Goal: Transaction & Acquisition: Download file/media

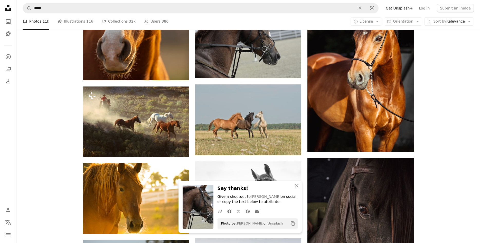
scroll to position [288, 0]
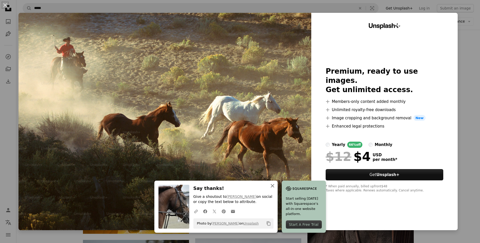
click at [272, 185] on icon "An X shape" at bounding box center [272, 186] width 6 height 6
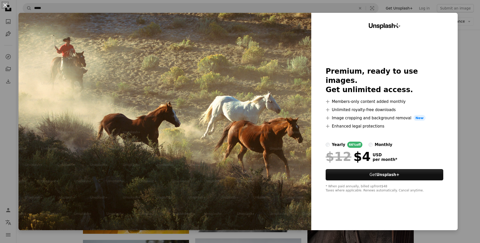
click at [4, 5] on button "An X shape" at bounding box center [5, 5] width 6 height 6
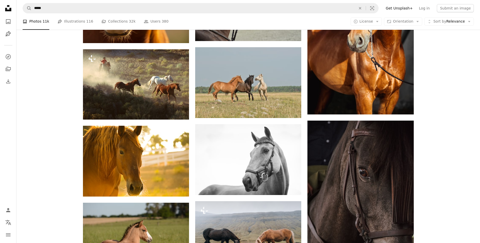
scroll to position [340, 0]
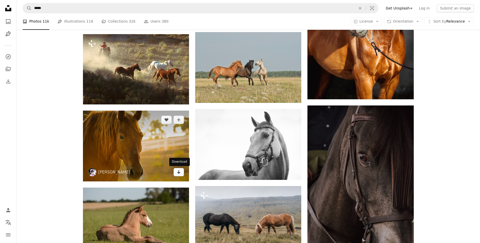
click at [178, 173] on icon "Download" at bounding box center [178, 172] width 3 height 4
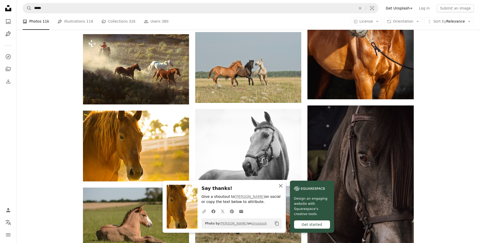
click at [280, 186] on icon "button" at bounding box center [281, 186] width 4 height 4
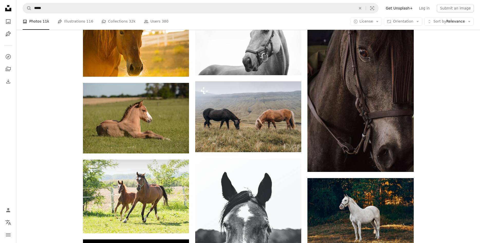
scroll to position [314, 0]
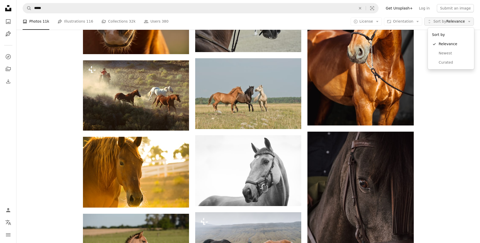
click at [443, 23] on span "Sort by" at bounding box center [439, 21] width 13 height 4
click at [42, 46] on div "Plus sign for Unsplash+ A heart A plus sign Getty Images For Unsplash+ A lock D…" at bounding box center [247, 222] width 463 height 802
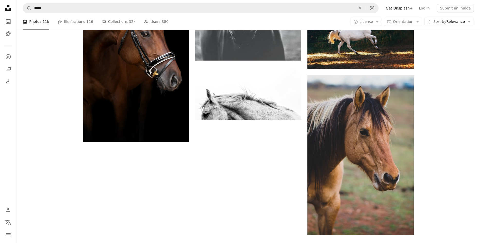
scroll to position [681, 0]
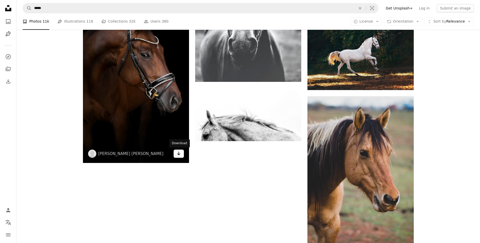
click at [178, 154] on icon "Download" at bounding box center [178, 154] width 3 height 4
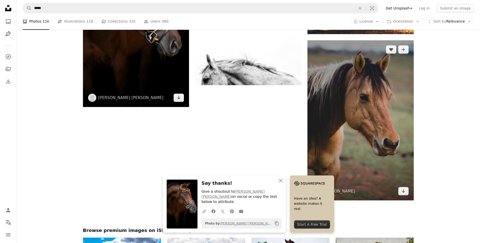
scroll to position [786, 0]
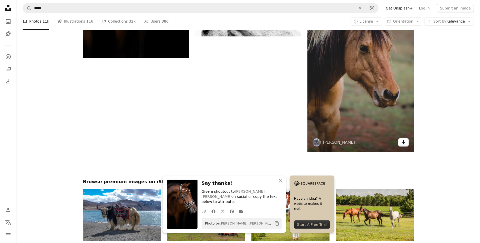
click at [404, 143] on icon "Download" at bounding box center [403, 142] width 3 height 4
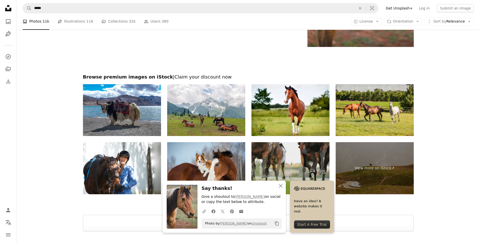
scroll to position [938, 0]
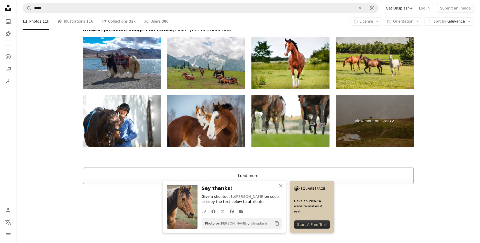
click at [265, 171] on button "Load more" at bounding box center [248, 176] width 331 height 16
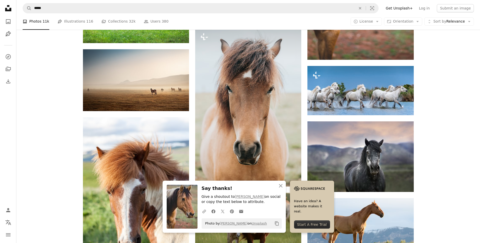
scroll to position [956, 0]
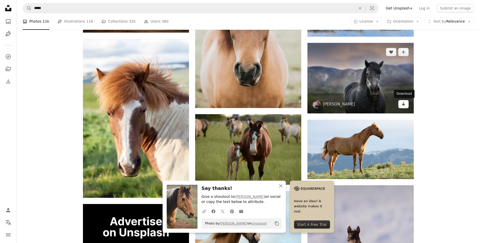
click at [403, 105] on icon "Download" at bounding box center [403, 104] width 3 height 4
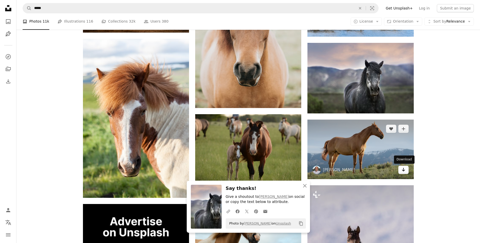
click at [402, 169] on icon "Arrow pointing down" at bounding box center [403, 170] width 4 height 6
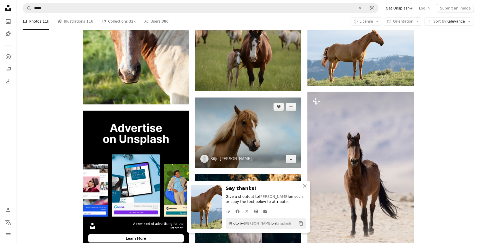
scroll to position [1061, 0]
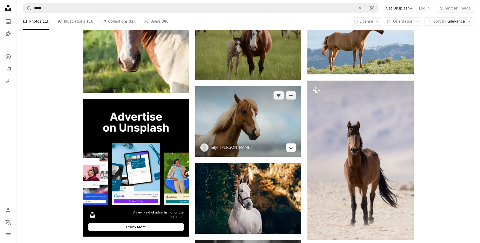
click at [291, 148] on icon "Download" at bounding box center [290, 148] width 3 height 4
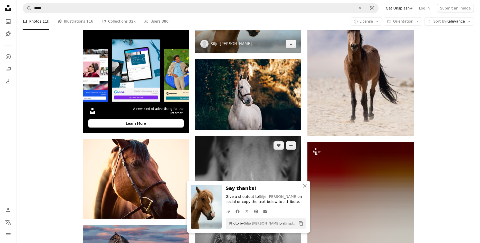
scroll to position [1192, 0]
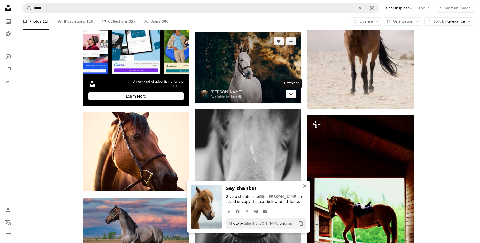
click at [290, 92] on icon "Arrow pointing down" at bounding box center [291, 93] width 4 height 6
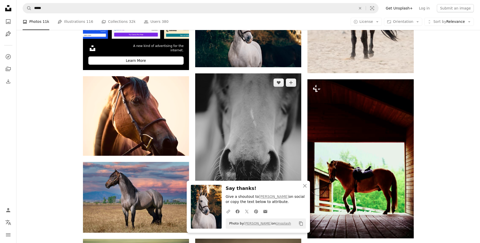
scroll to position [1271, 0]
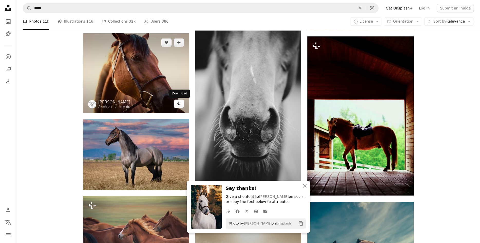
click at [180, 105] on icon "Arrow pointing down" at bounding box center [179, 103] width 4 height 6
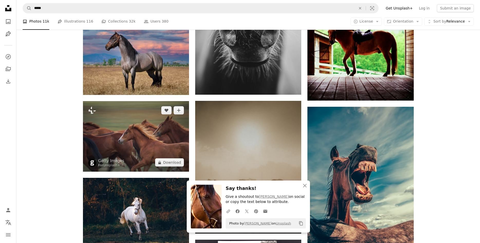
scroll to position [1349, 0]
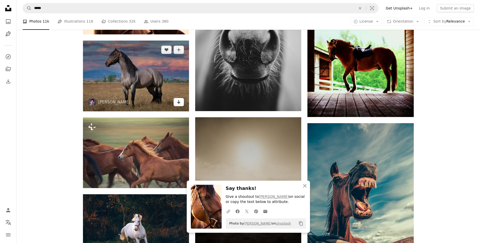
click at [178, 101] on icon "Download" at bounding box center [178, 102] width 3 height 4
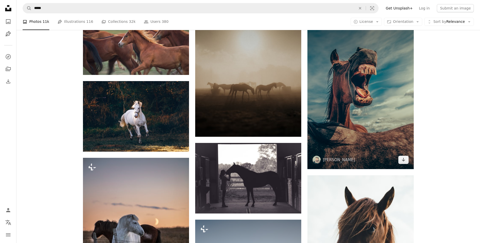
scroll to position [1506, 0]
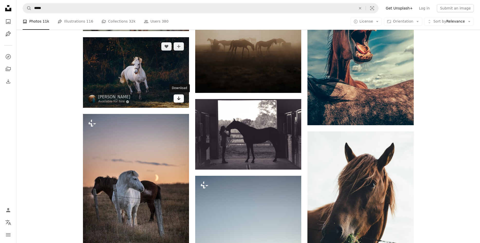
click at [179, 99] on icon "Download" at bounding box center [178, 99] width 3 height 4
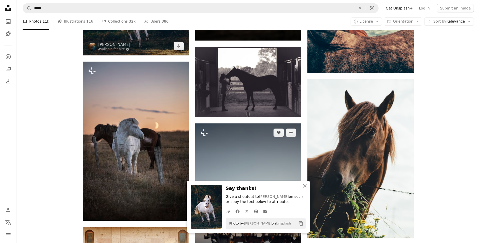
scroll to position [1611, 0]
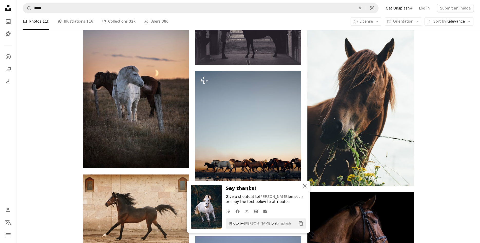
click at [306, 185] on icon "An X shape" at bounding box center [305, 186] width 6 height 6
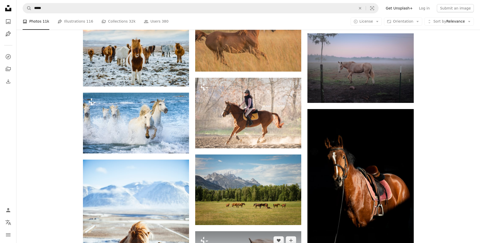
scroll to position [1925, 0]
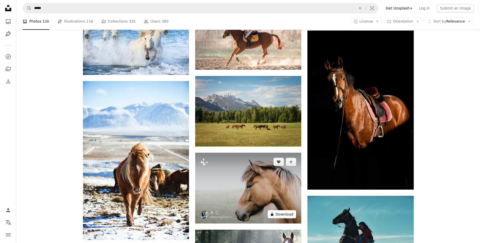
click at [279, 216] on button "A lock Download" at bounding box center [282, 214] width 29 height 8
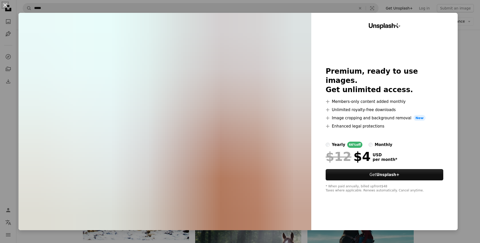
click at [6, 6] on button "An X shape" at bounding box center [5, 5] width 6 height 6
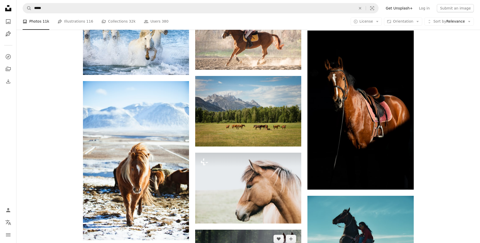
scroll to position [1925, 0]
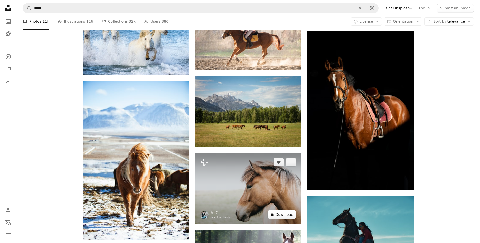
click at [287, 211] on button "A lock Download" at bounding box center [282, 215] width 29 height 8
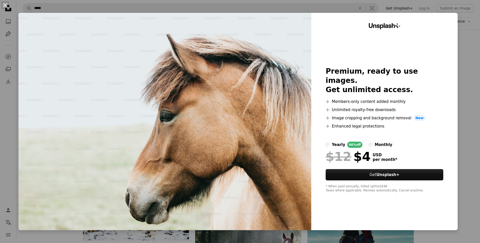
click at [6, 7] on button "An X shape" at bounding box center [5, 5] width 6 height 6
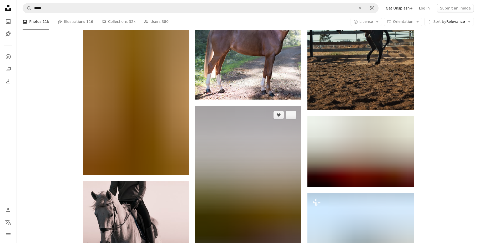
scroll to position [2161, 0]
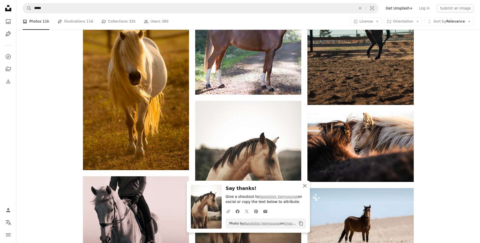
click at [305, 187] on icon "An X shape" at bounding box center [305, 186] width 6 height 6
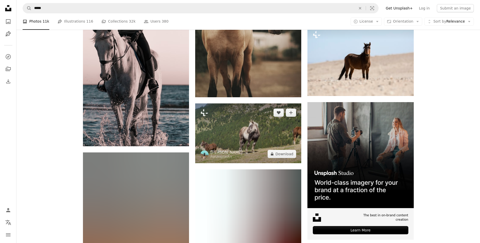
scroll to position [2344, 0]
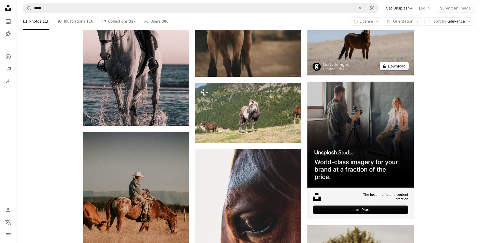
click at [395, 65] on button "A lock Download" at bounding box center [394, 66] width 29 height 8
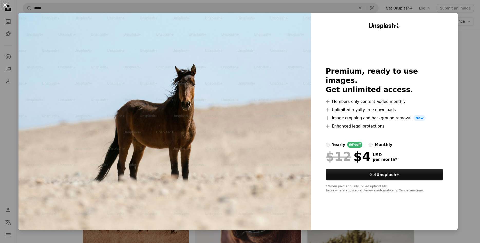
click at [6, 3] on button "An X shape" at bounding box center [5, 5] width 6 height 6
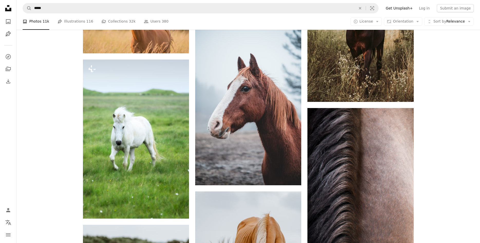
scroll to position [2737, 0]
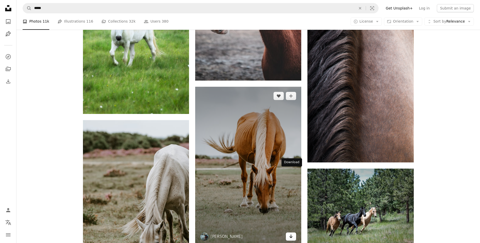
click at [289, 233] on link "Arrow pointing down" at bounding box center [291, 237] width 10 height 8
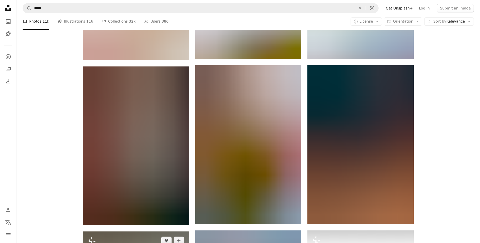
scroll to position [3339, 0]
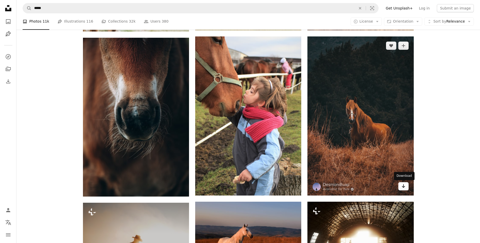
click at [404, 187] on icon "Download" at bounding box center [403, 186] width 3 height 4
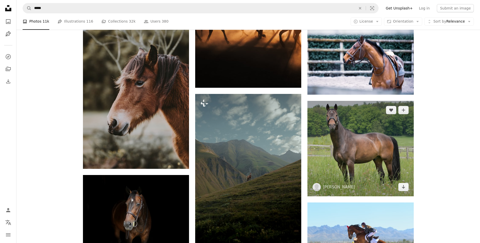
scroll to position [3968, 0]
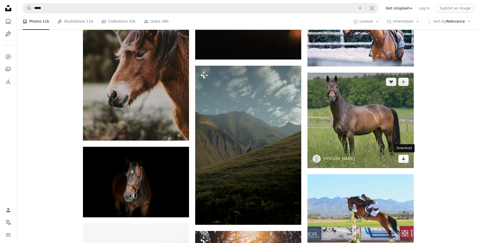
click at [400, 159] on link "Arrow pointing down" at bounding box center [403, 159] width 10 height 8
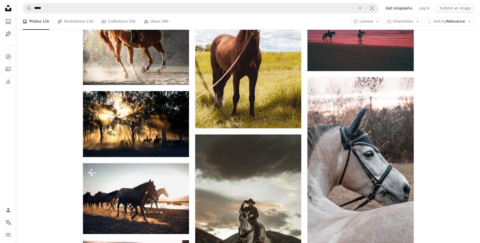
scroll to position [4492, 0]
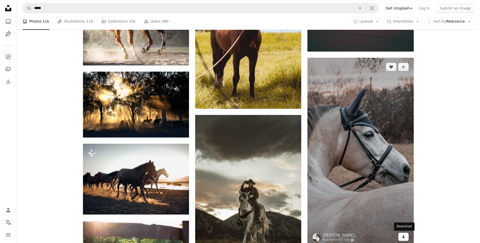
click at [404, 236] on icon "Arrow pointing down" at bounding box center [403, 237] width 4 height 6
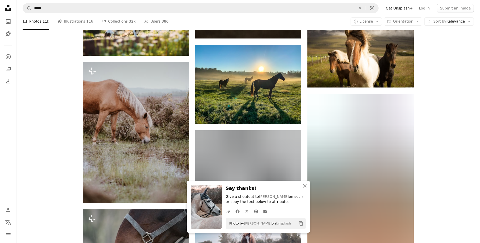
scroll to position [4675, 0]
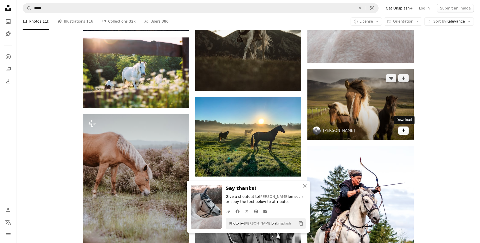
click at [404, 129] on icon "Arrow pointing down" at bounding box center [403, 130] width 4 height 6
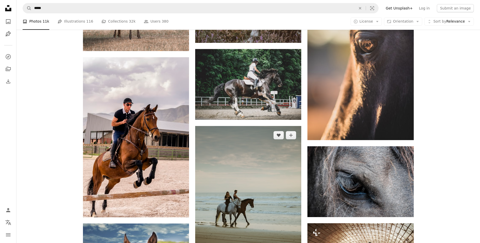
scroll to position [5278, 0]
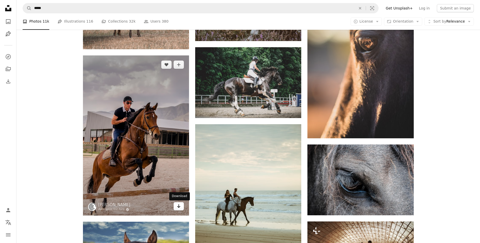
click at [178, 206] on icon "Download" at bounding box center [178, 206] width 3 height 4
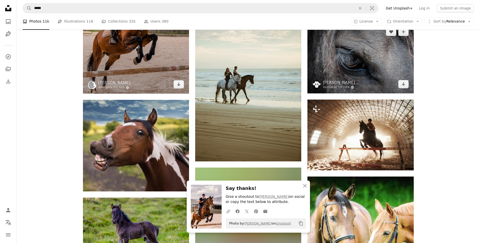
scroll to position [5408, 0]
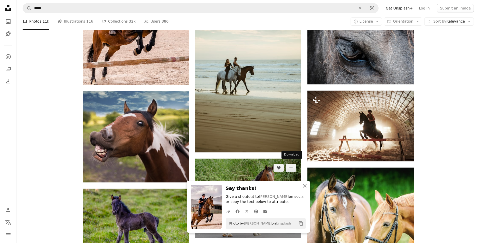
click at [292, 226] on icon "Arrow pointing down" at bounding box center [291, 229] width 4 height 6
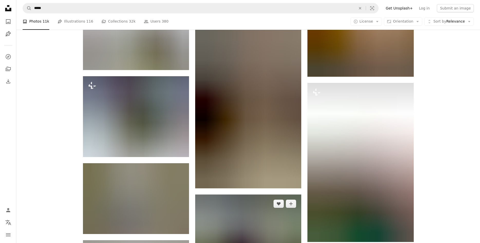
scroll to position [5775, 0]
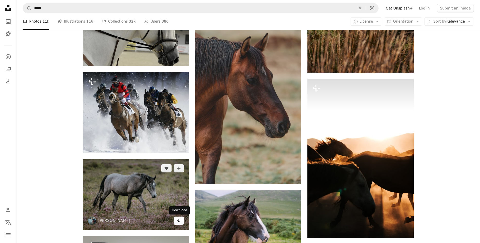
click at [181, 219] on link "Arrow pointing down" at bounding box center [179, 221] width 10 height 8
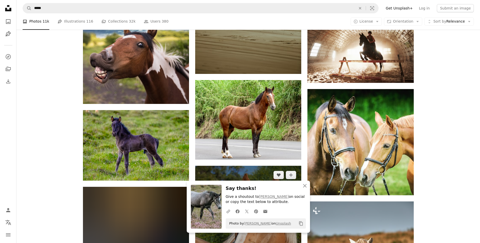
scroll to position [5304, 0]
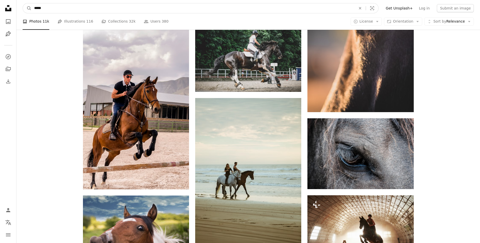
click at [55, 12] on input "*****" at bounding box center [193, 8] width 323 height 10
